Goal: Task Accomplishment & Management: Manage account settings

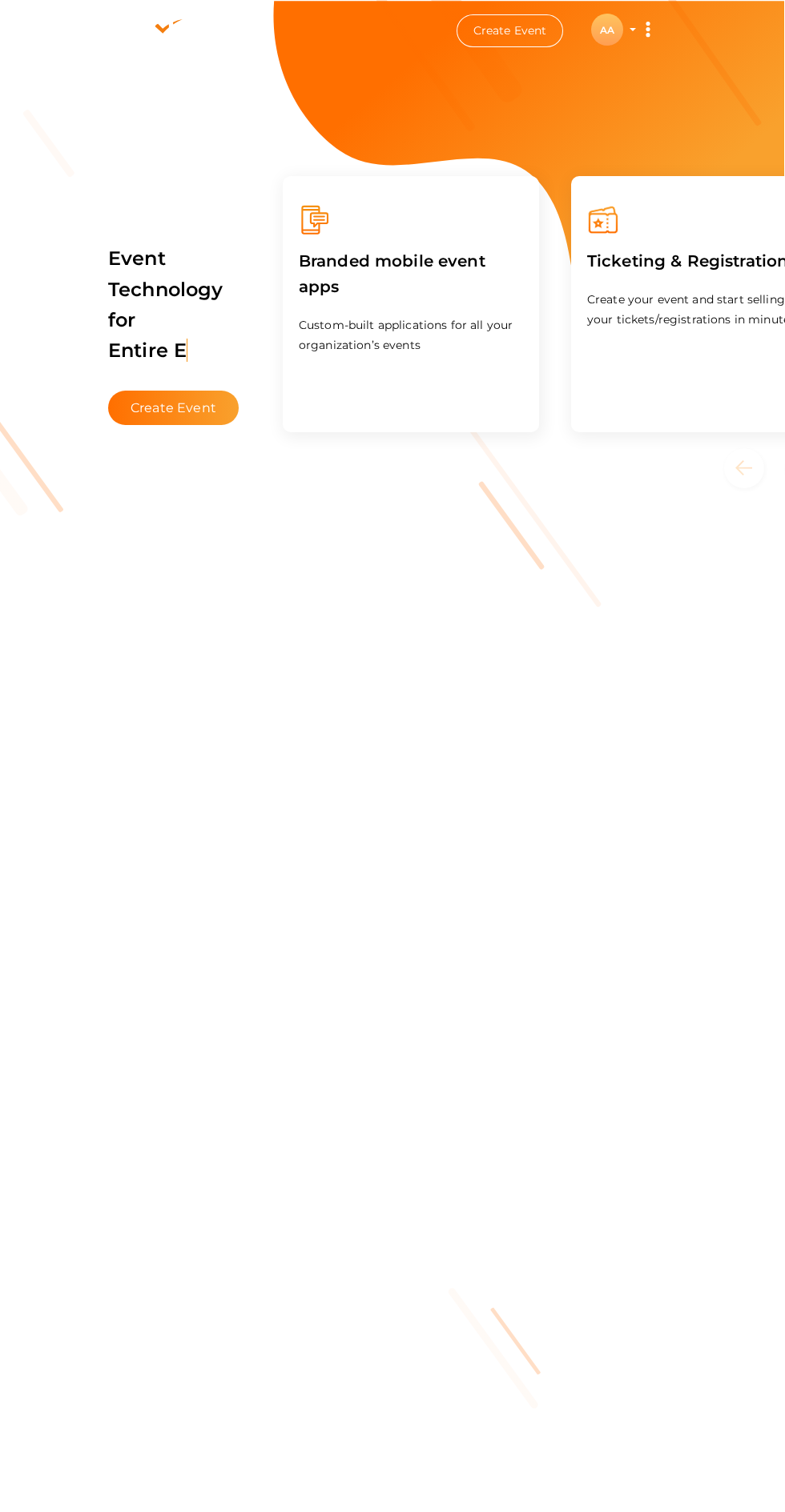
click at [607, 41] on div "AA" at bounding box center [607, 29] width 32 height 32
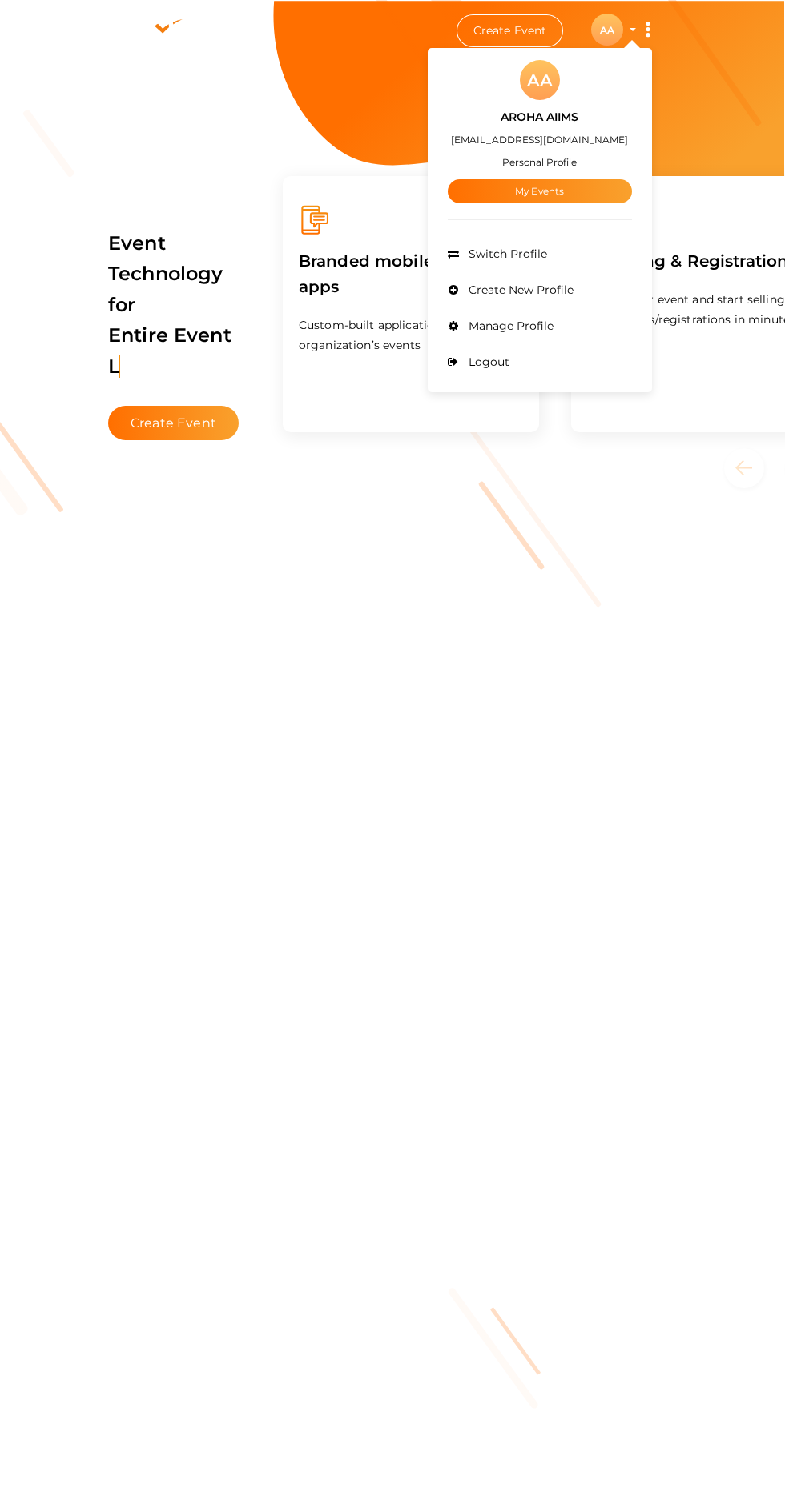
click at [499, 188] on link "My Events" at bounding box center [540, 191] width 184 height 24
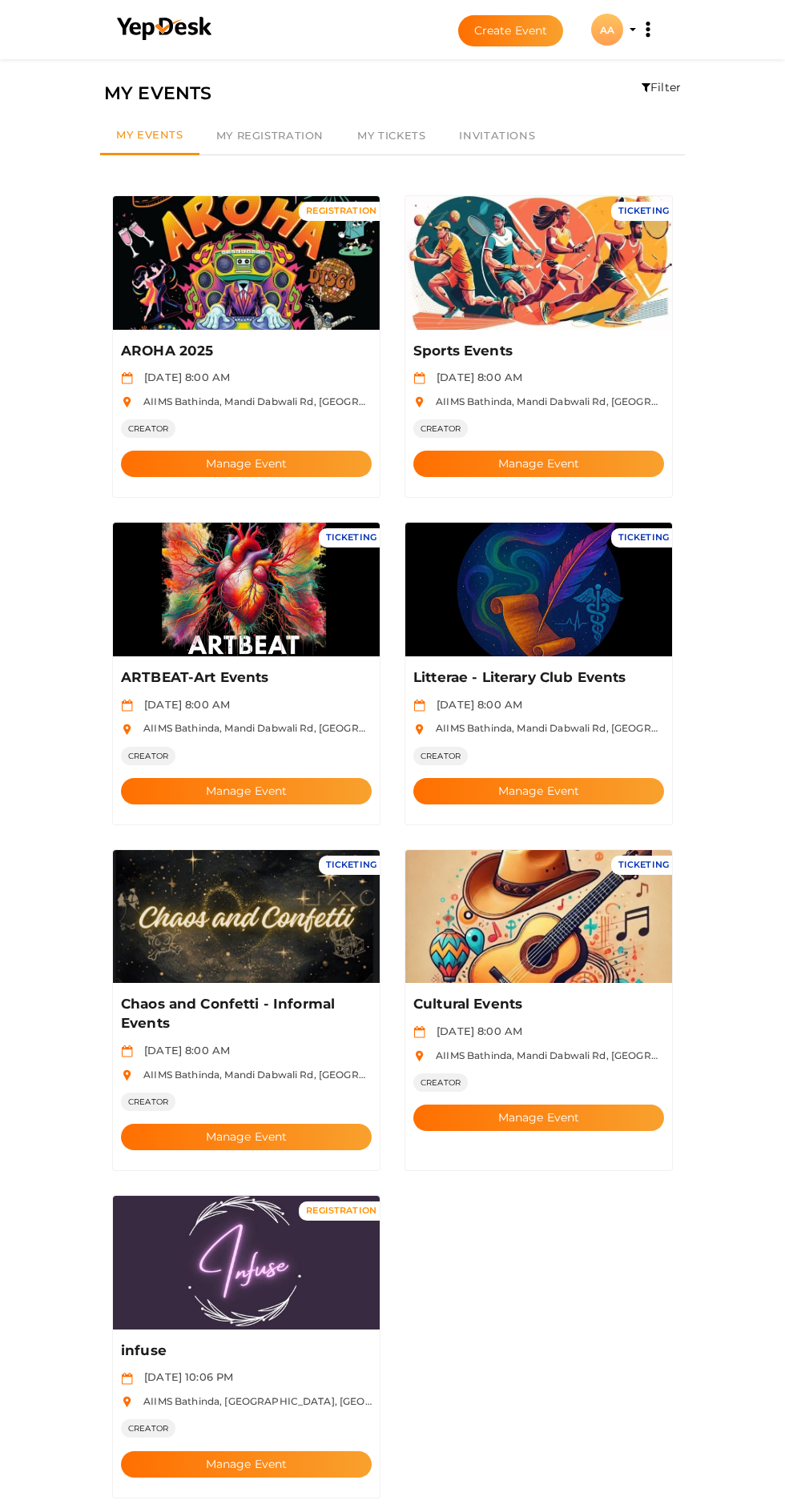
click at [272, 451] on button "Manage Event" at bounding box center [246, 463] width 251 height 26
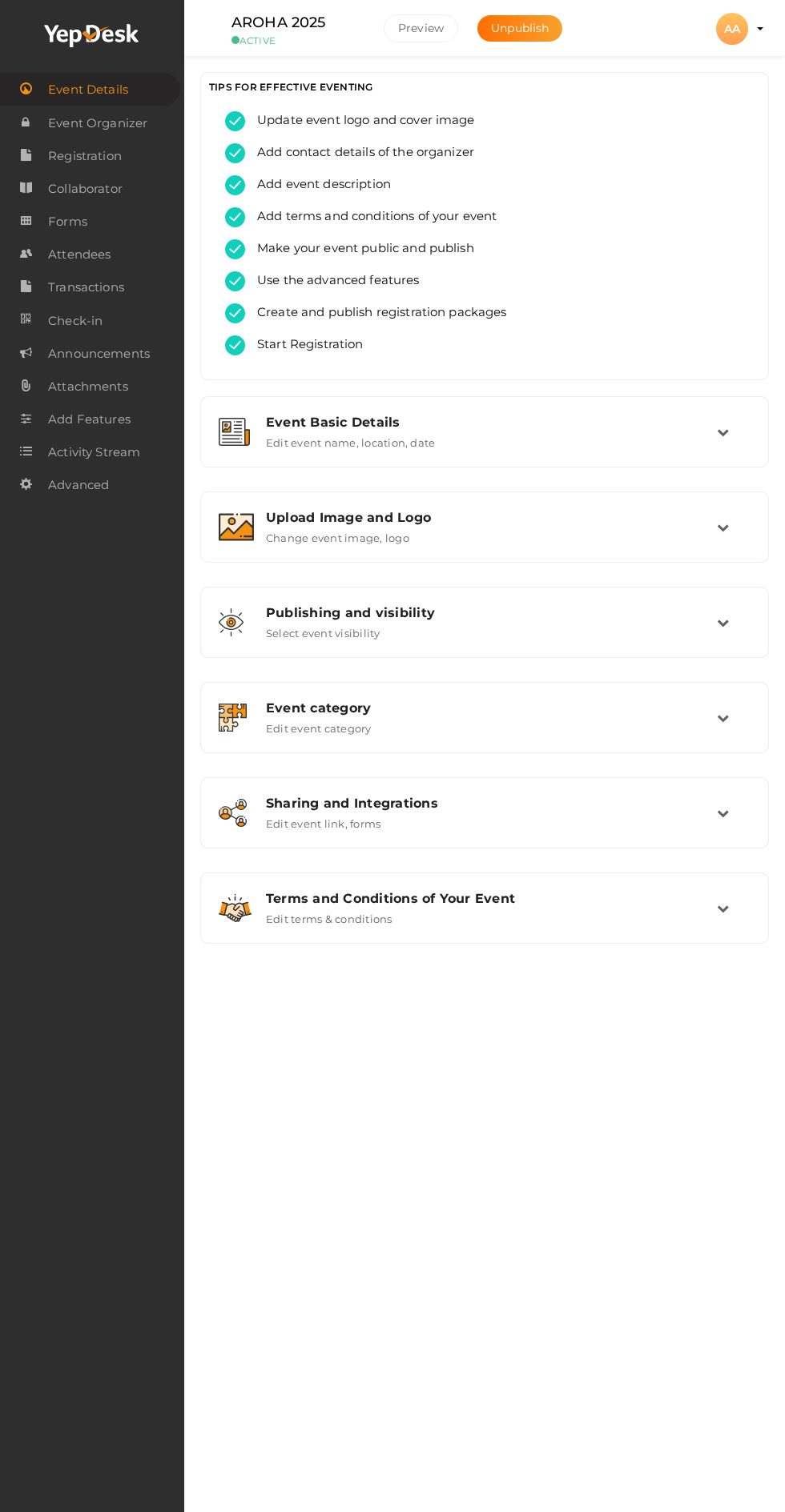
click at [87, 261] on span "Attendees" at bounding box center [79, 254] width 62 height 32
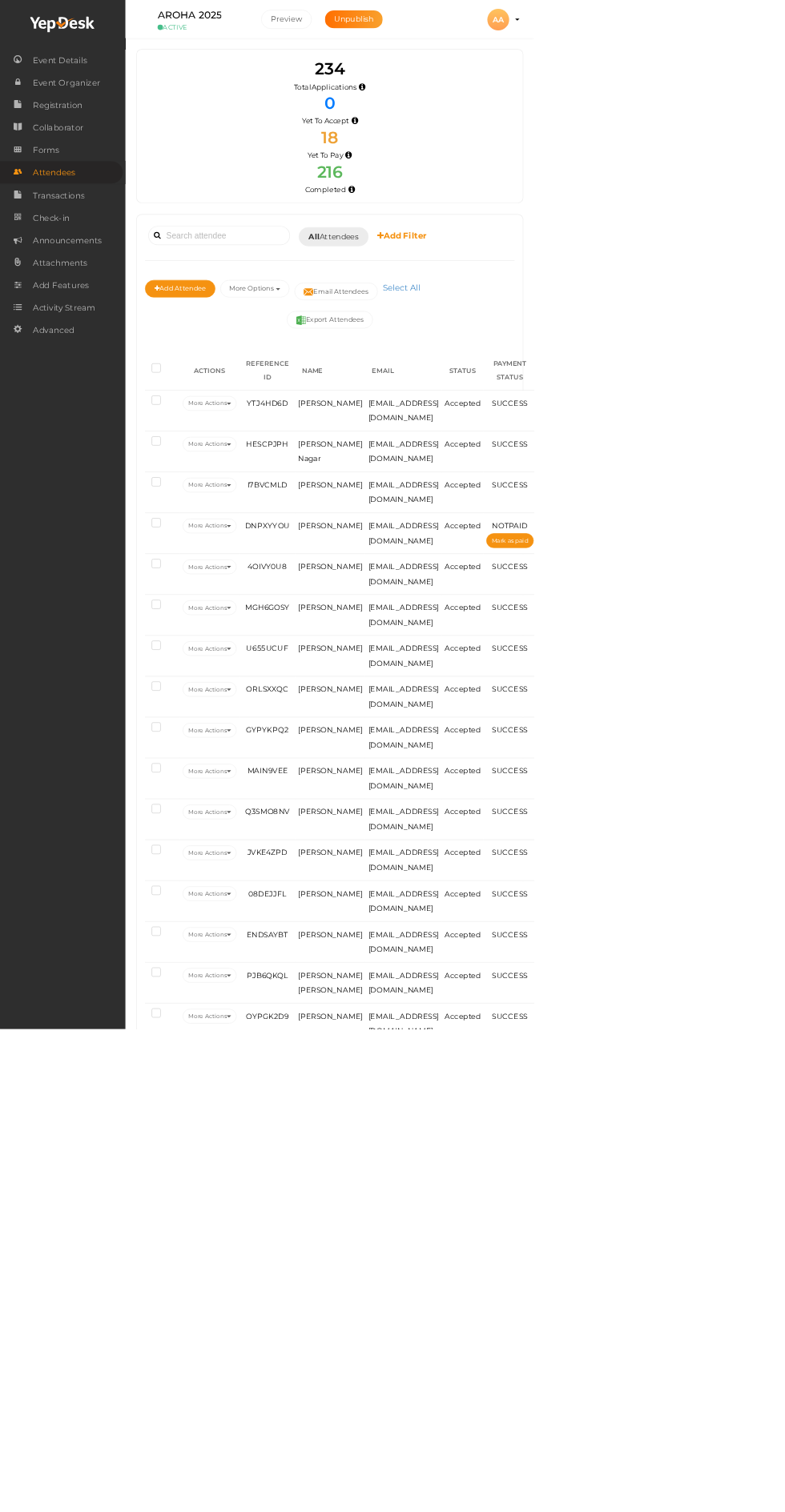
click at [748, 29] on div "AA" at bounding box center [732, 28] width 32 height 32
click at [678, 328] on span "Manage Profile" at bounding box center [634, 325] width 89 height 14
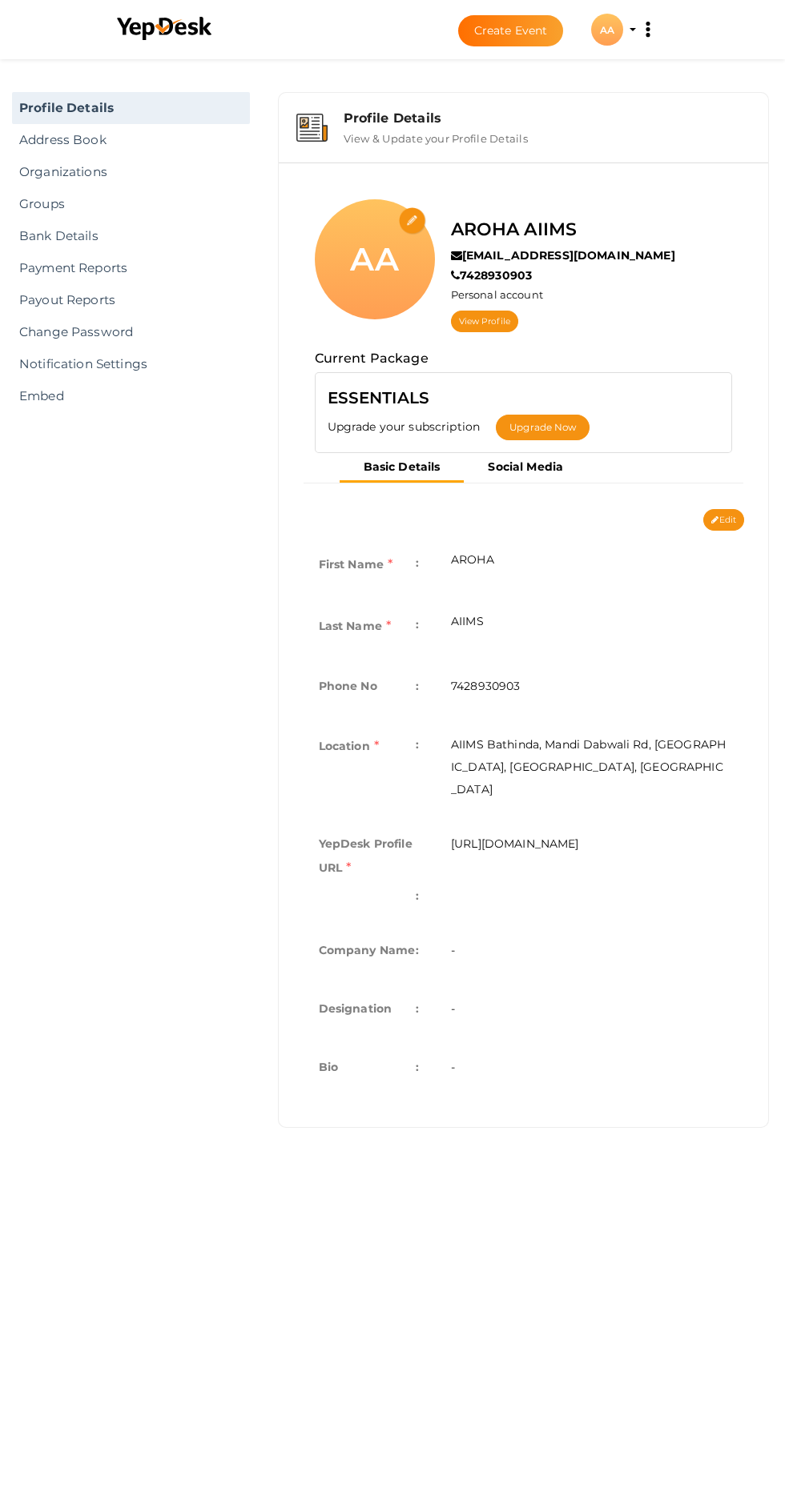
click at [45, 294] on link "Payout Reports" at bounding box center [130, 300] width 238 height 32
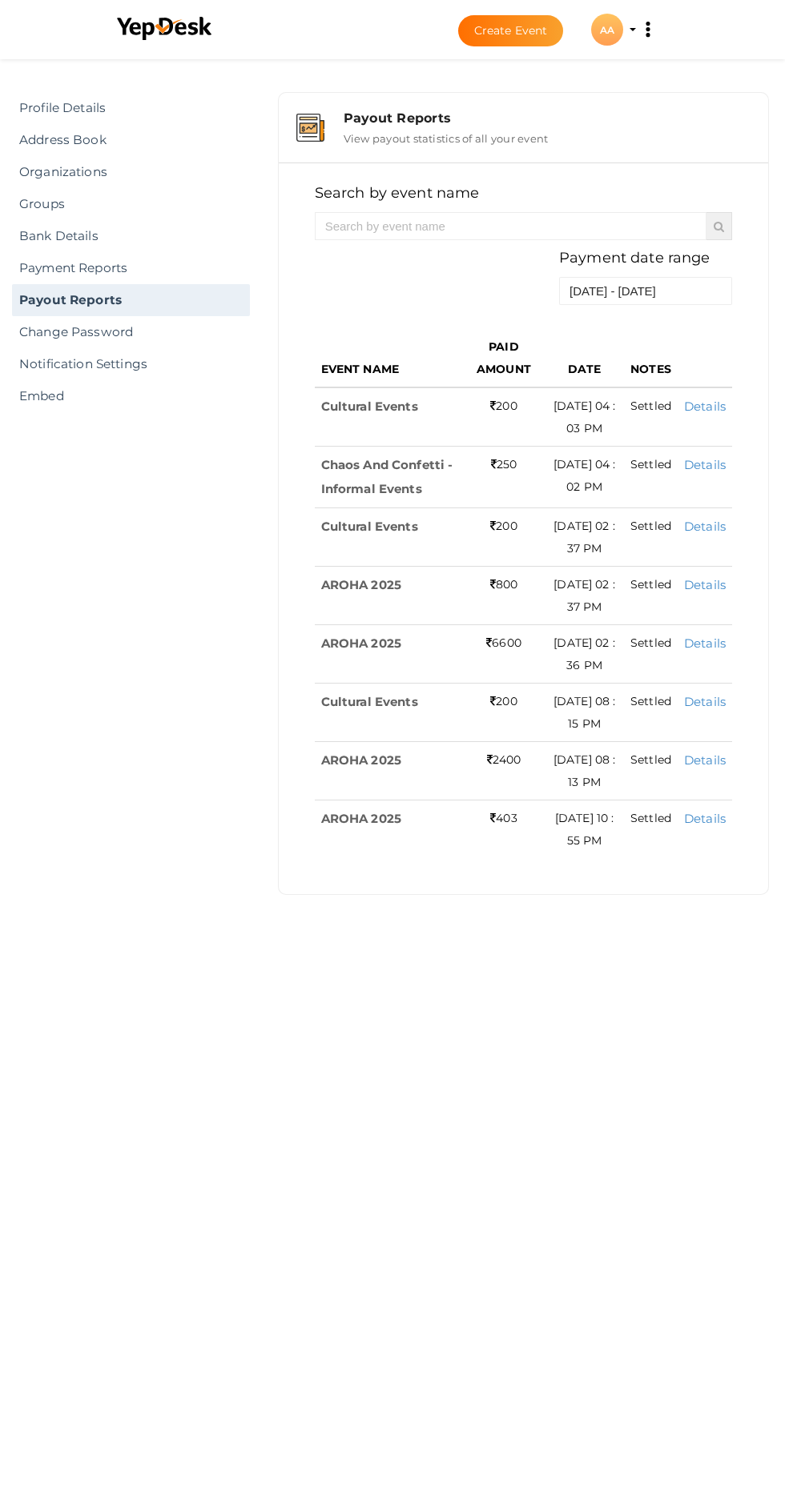
click at [41, 269] on link "Payment Reports" at bounding box center [130, 268] width 238 height 32
